Goal: Find contact information: Find contact information

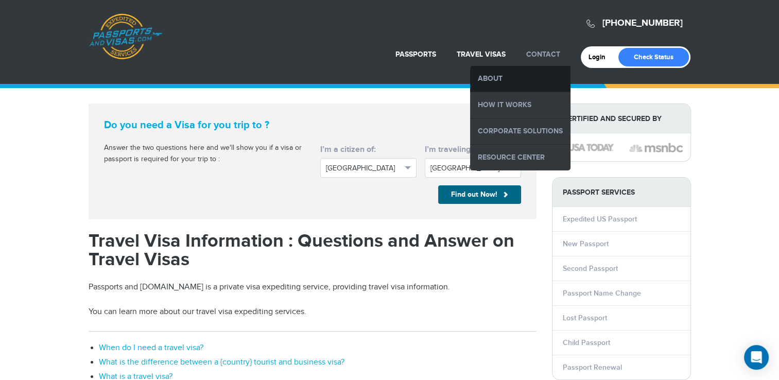
click at [497, 74] on link "About" at bounding box center [520, 79] width 100 height 26
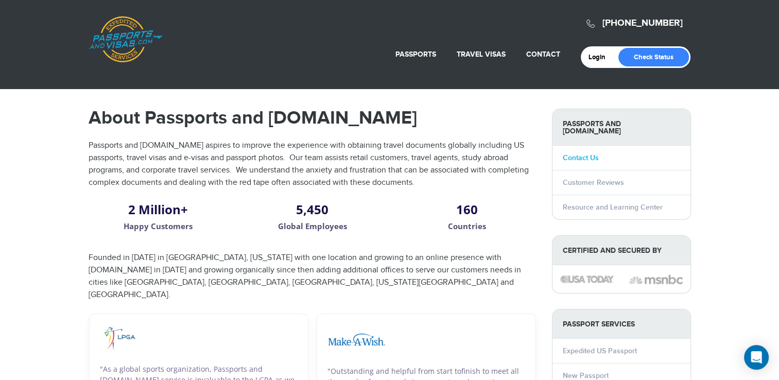
click at [579, 154] on link "Contact Us" at bounding box center [581, 158] width 36 height 9
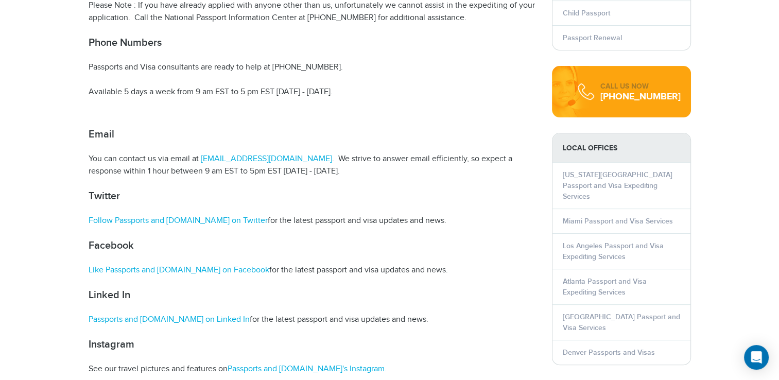
scroll to position [361, 0]
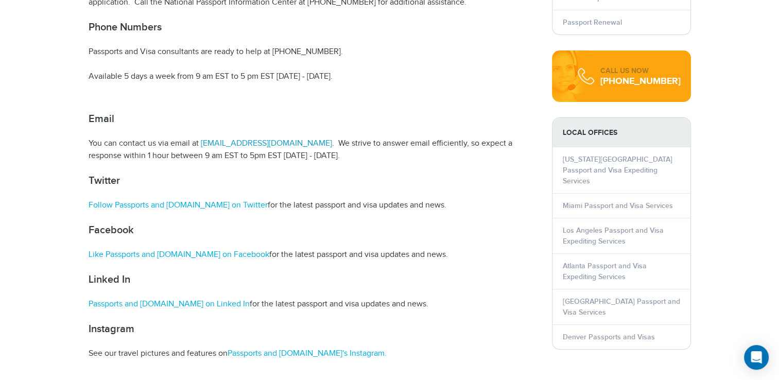
click at [269, 144] on link "[EMAIL_ADDRESS][DOMAIN_NAME]" at bounding box center [265, 144] width 133 height 10
